Goal: Find specific page/section: Find specific page/section

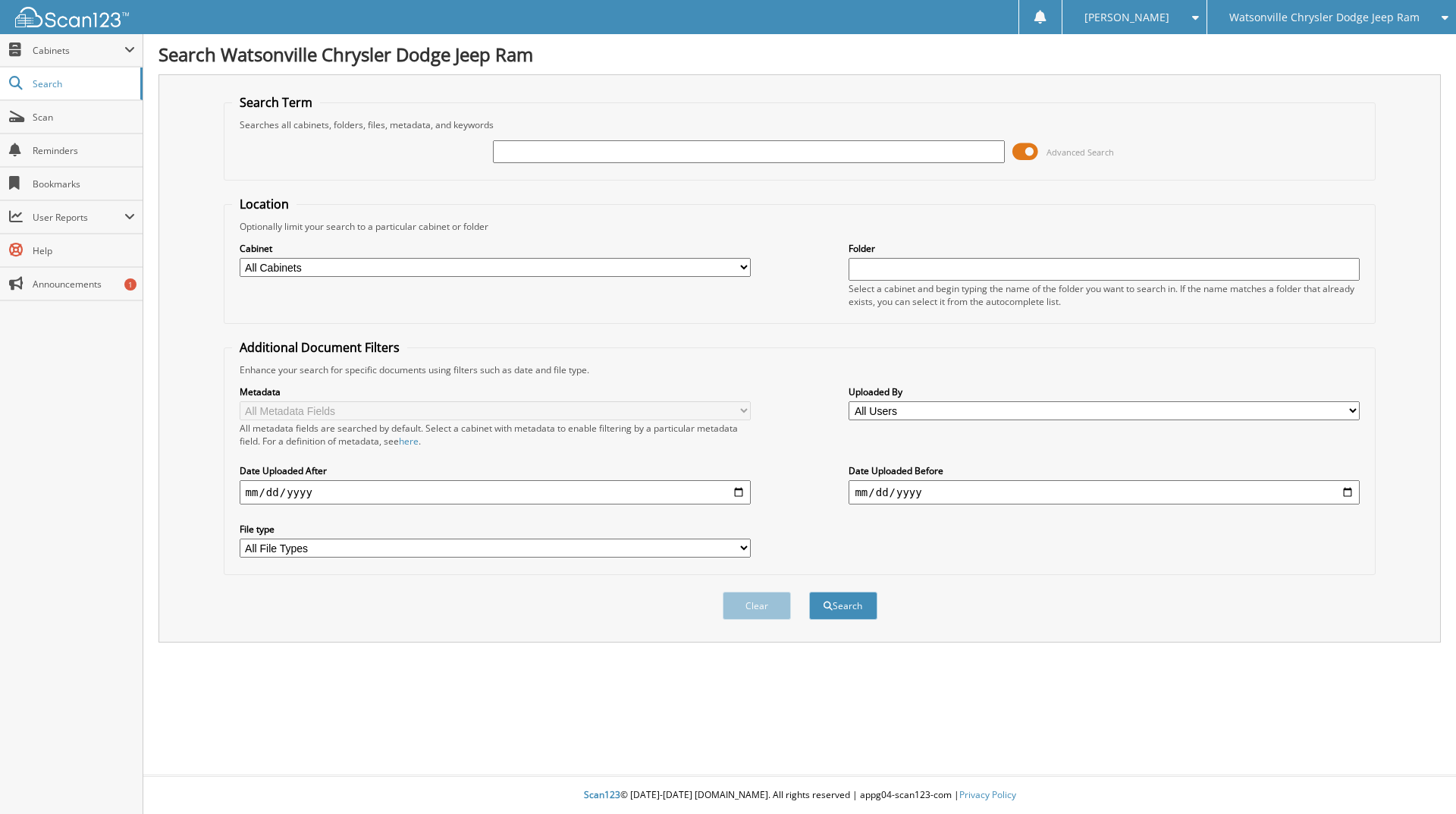
click at [561, 149] on input "text" at bounding box center [748, 152] width 511 height 23
click at [516, 156] on input "text" at bounding box center [748, 152] width 511 height 23
click at [1346, 22] on span "Watsonville Chrysler Dodge Jeep Ram" at bounding box center [1324, 17] width 190 height 9
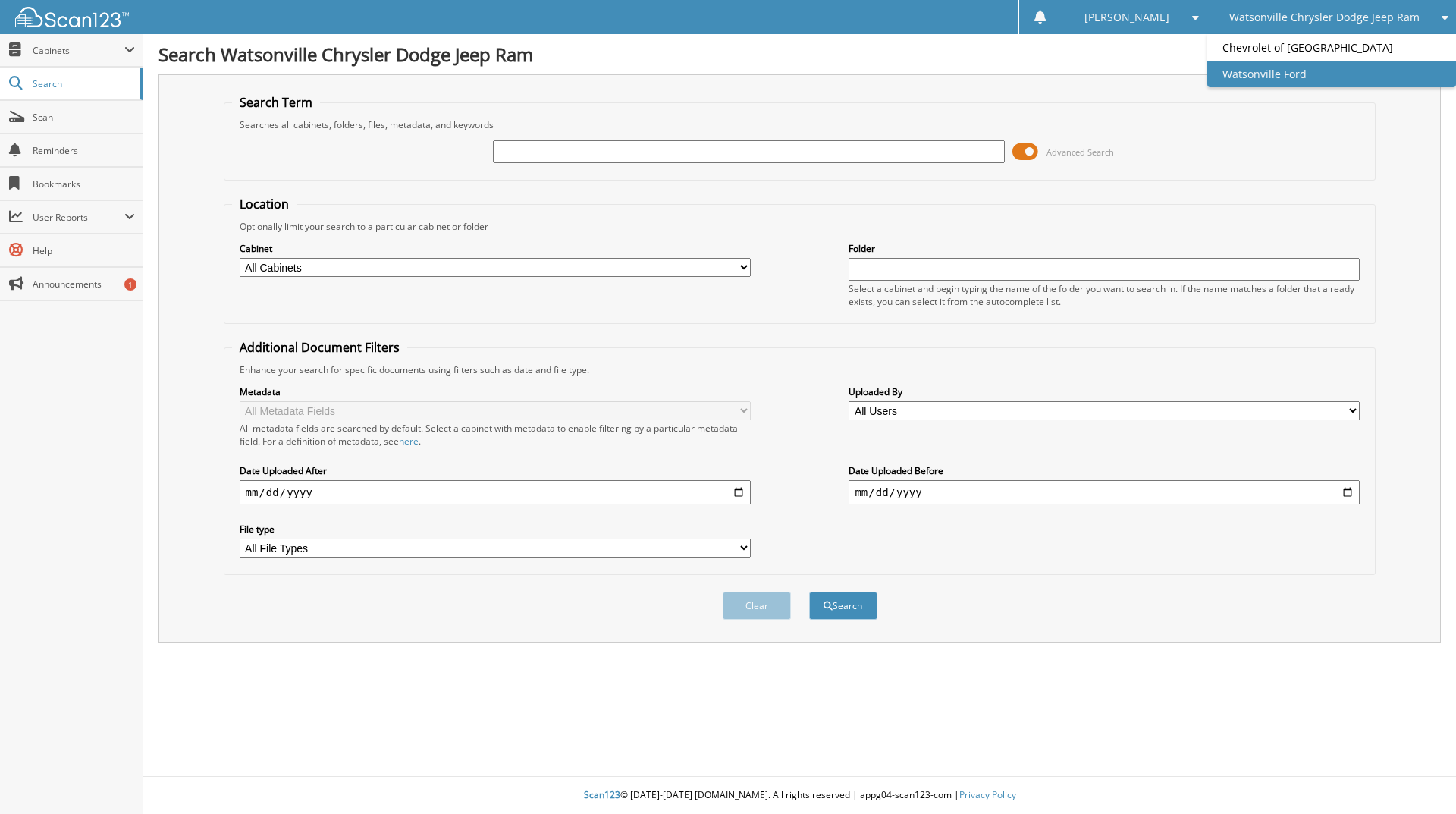
click at [1310, 68] on link "Watsonville Ford" at bounding box center [1332, 74] width 249 height 26
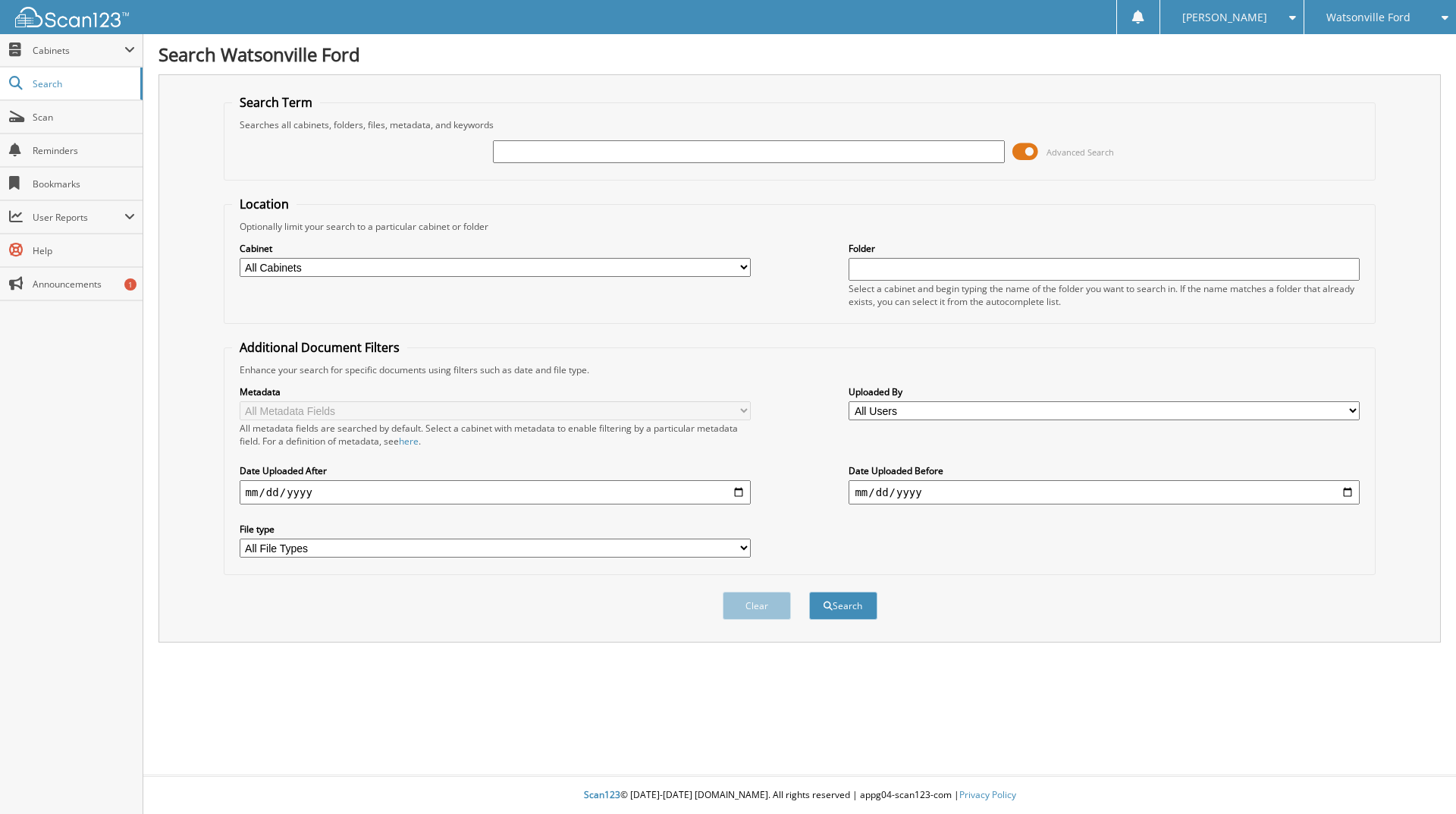
click at [552, 154] on input "text" at bounding box center [748, 152] width 511 height 23
type input "103318"
click at [810, 592] on button "Search" at bounding box center [844, 606] width 69 height 28
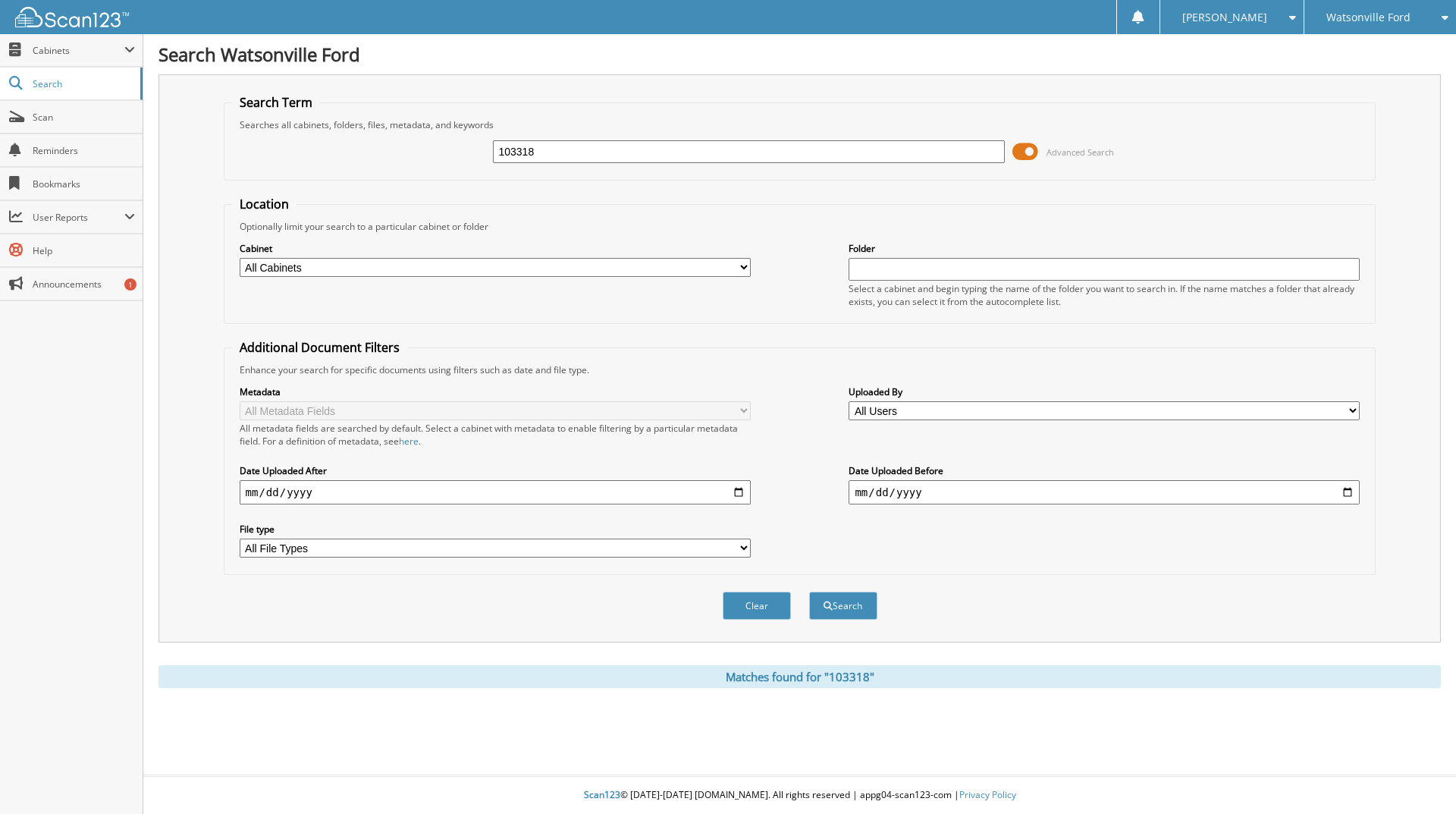
click at [1400, 22] on span "Watsonville Ford" at bounding box center [1369, 17] width 84 height 9
click at [1367, 58] on link "Chevrolet of [GEOGRAPHIC_DATA]" at bounding box center [1381, 55] width 152 height 41
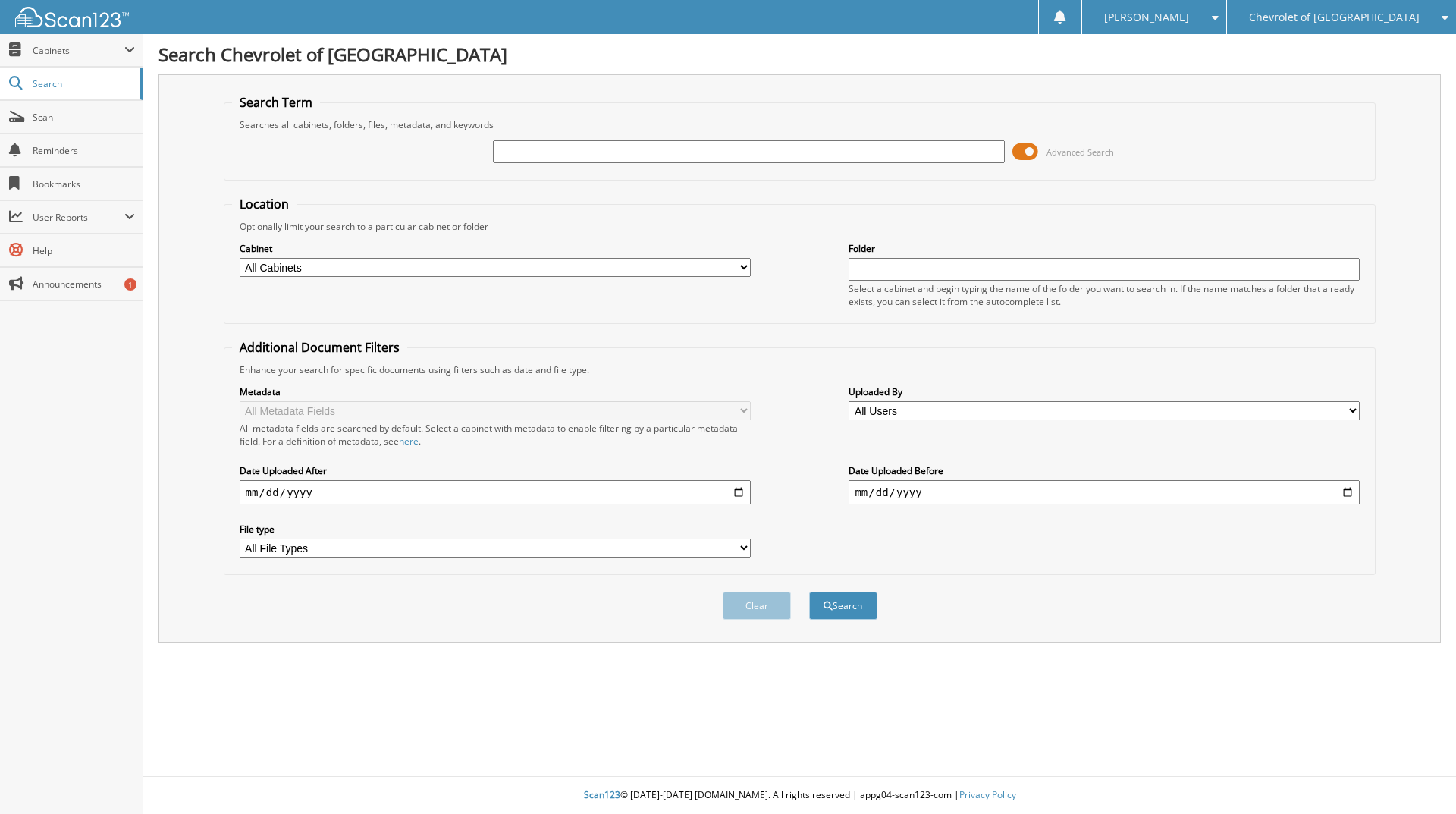
click at [527, 153] on input "text" at bounding box center [748, 152] width 511 height 23
type input "103318"
click at [810, 592] on button "Search" at bounding box center [844, 606] width 69 height 28
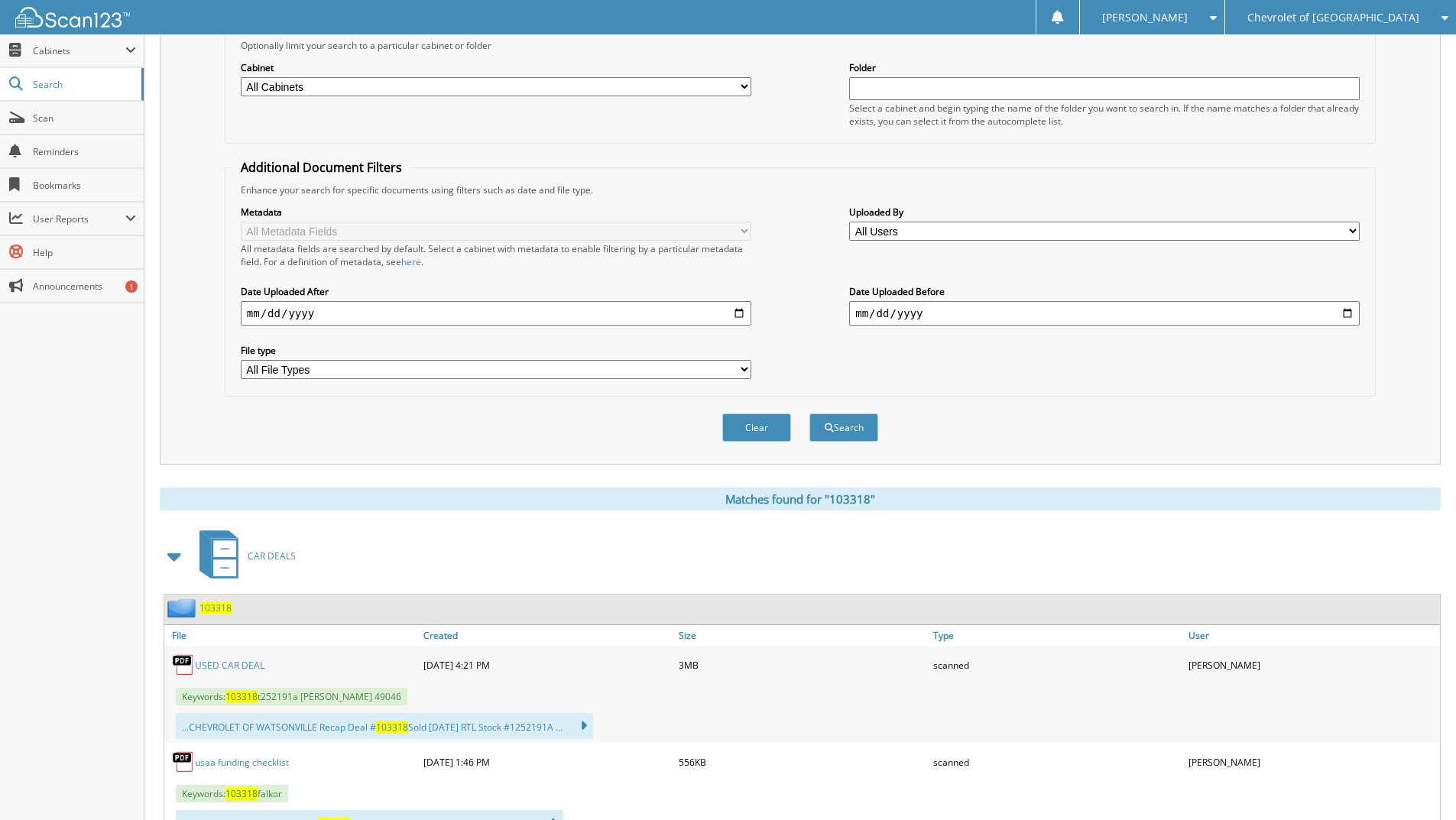
scroll to position [250, 0]
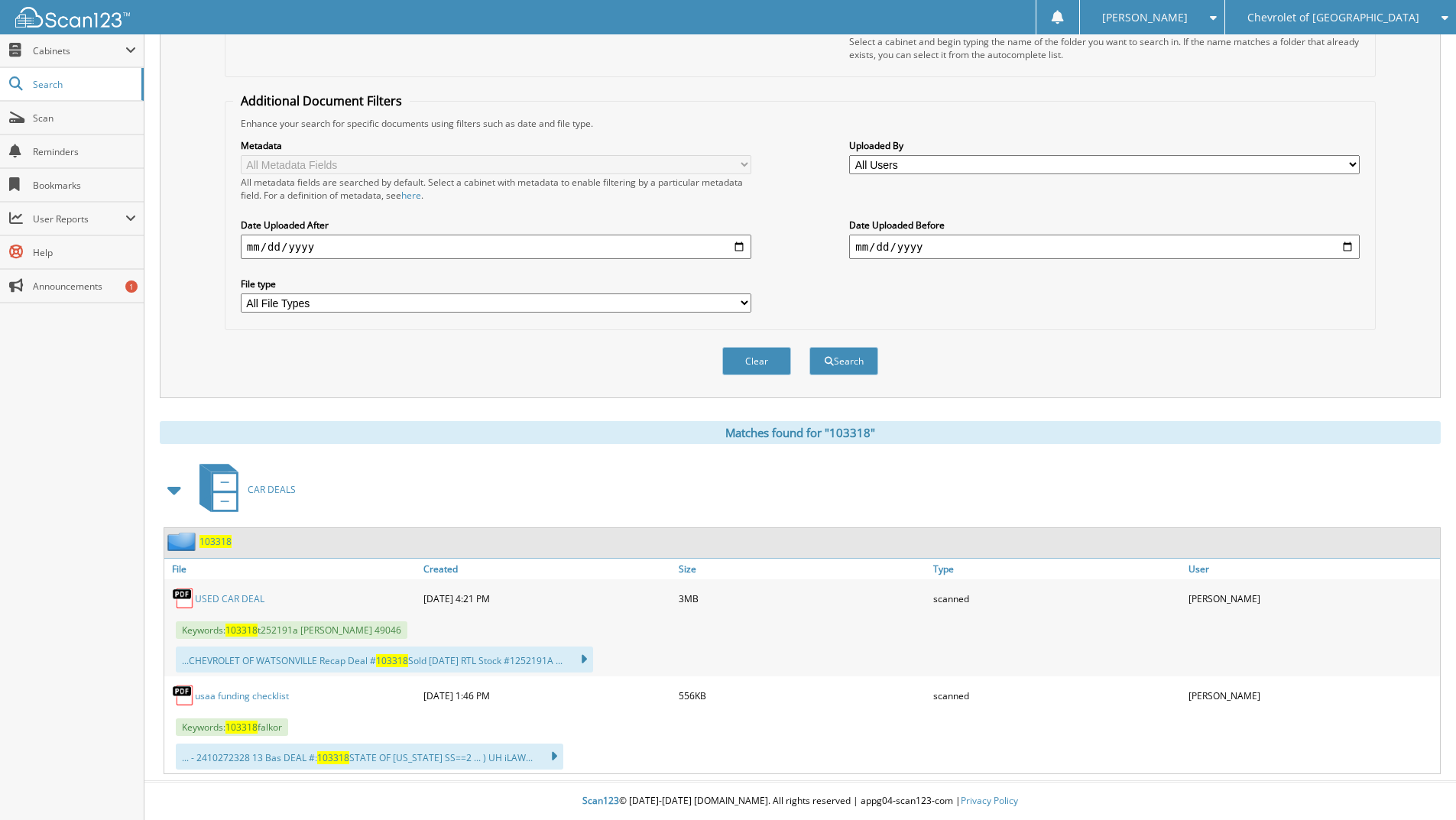
click at [229, 597] on link "USED CAR DEAL" at bounding box center [230, 599] width 69 height 13
